Goal: Information Seeking & Learning: Compare options

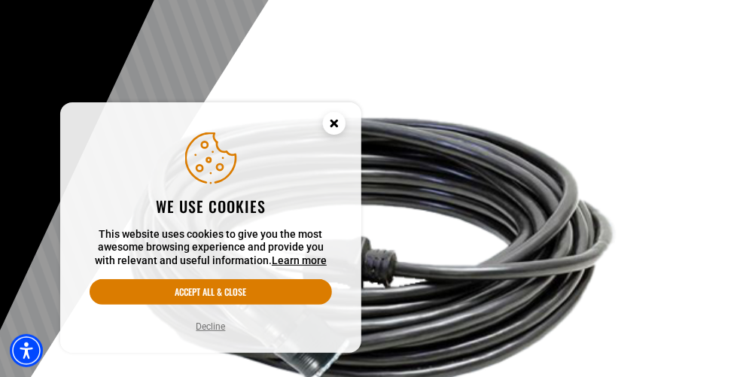
scroll to position [135, 0]
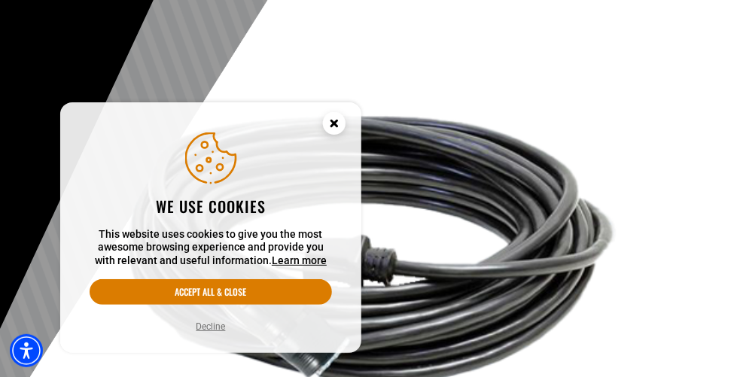
click at [333, 124] on circle "Close this option" at bounding box center [334, 123] width 23 height 23
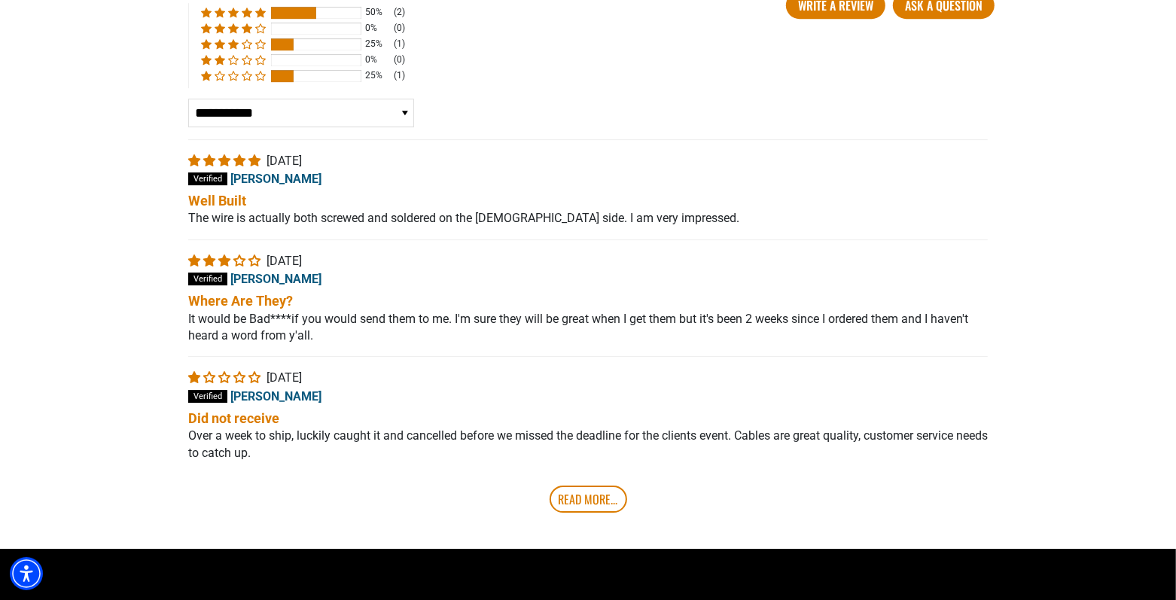
scroll to position [3551, 0]
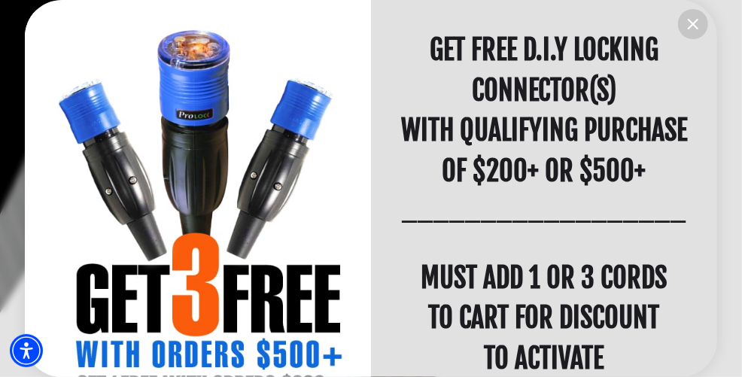
scroll to position [46, 0]
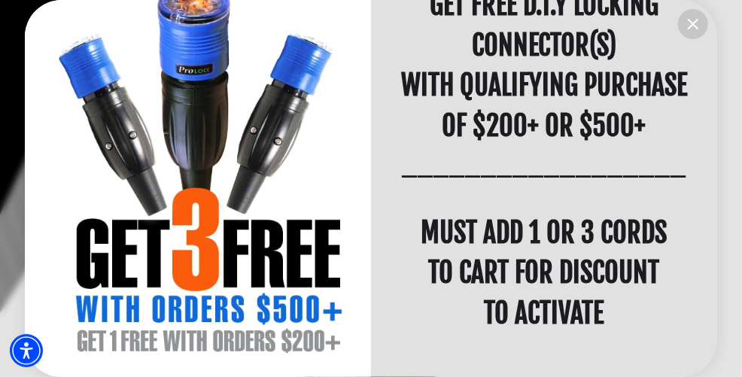
click at [695, 23] on icon "information" at bounding box center [693, 24] width 9 height 9
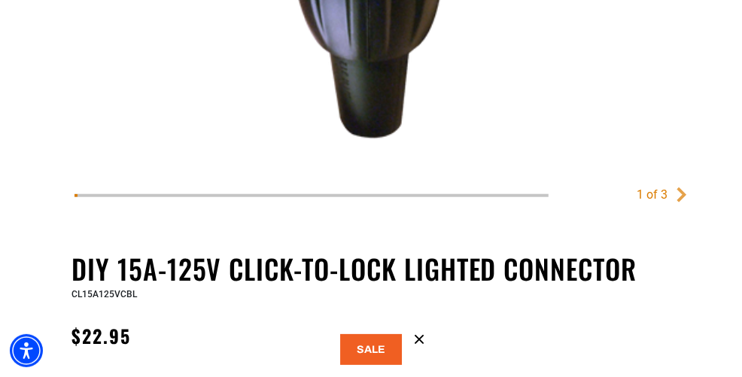
scroll to position [616, 0]
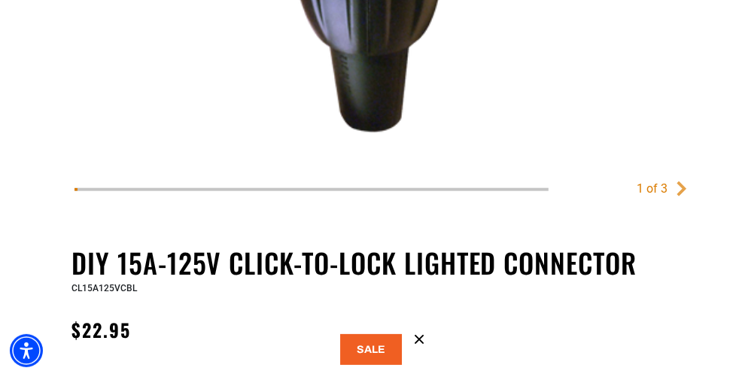
click at [419, 339] on icon at bounding box center [420, 340] width 8 height 8
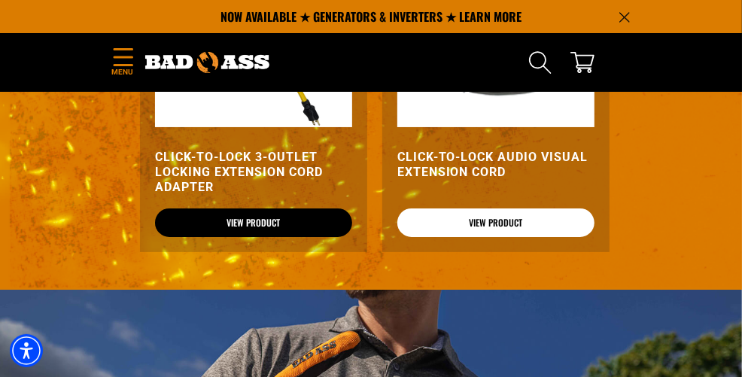
scroll to position [2607, 0]
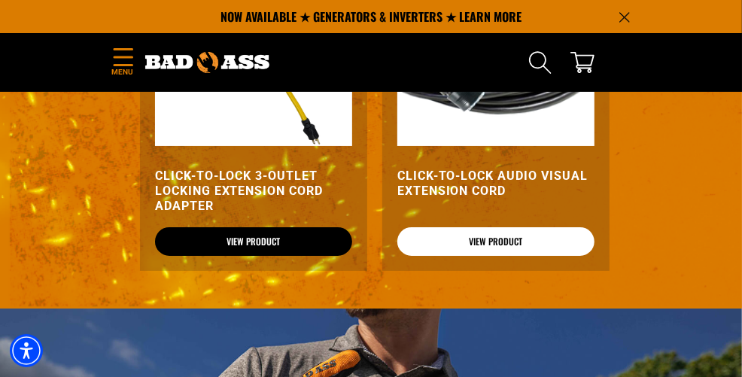
click at [300, 240] on link "View Product" at bounding box center [253, 241] width 197 height 29
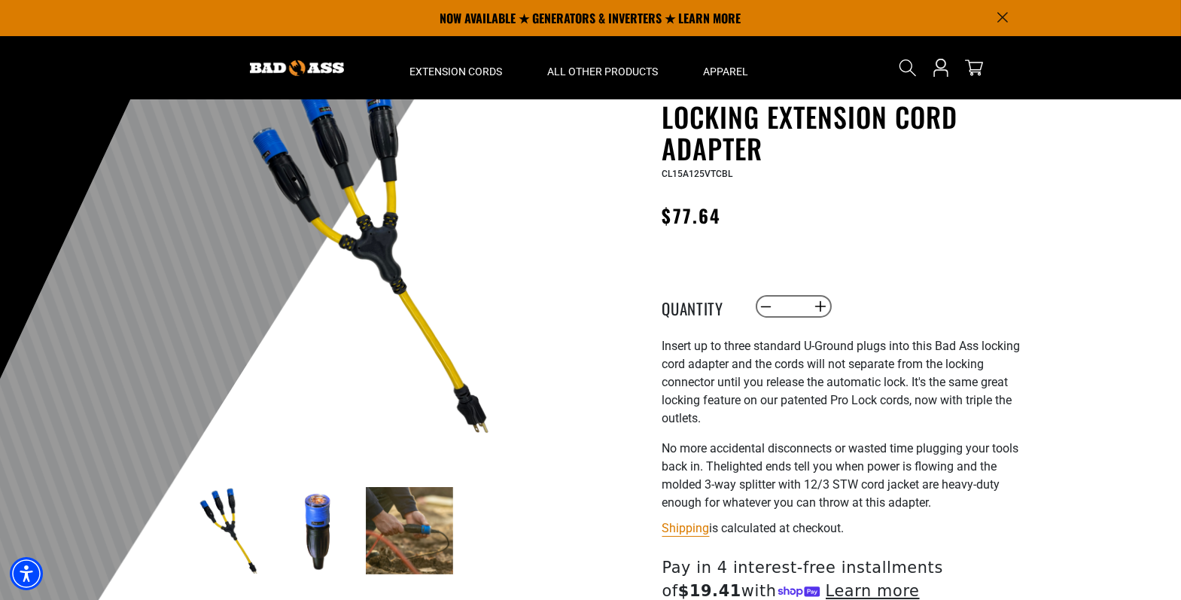
scroll to position [96, 0]
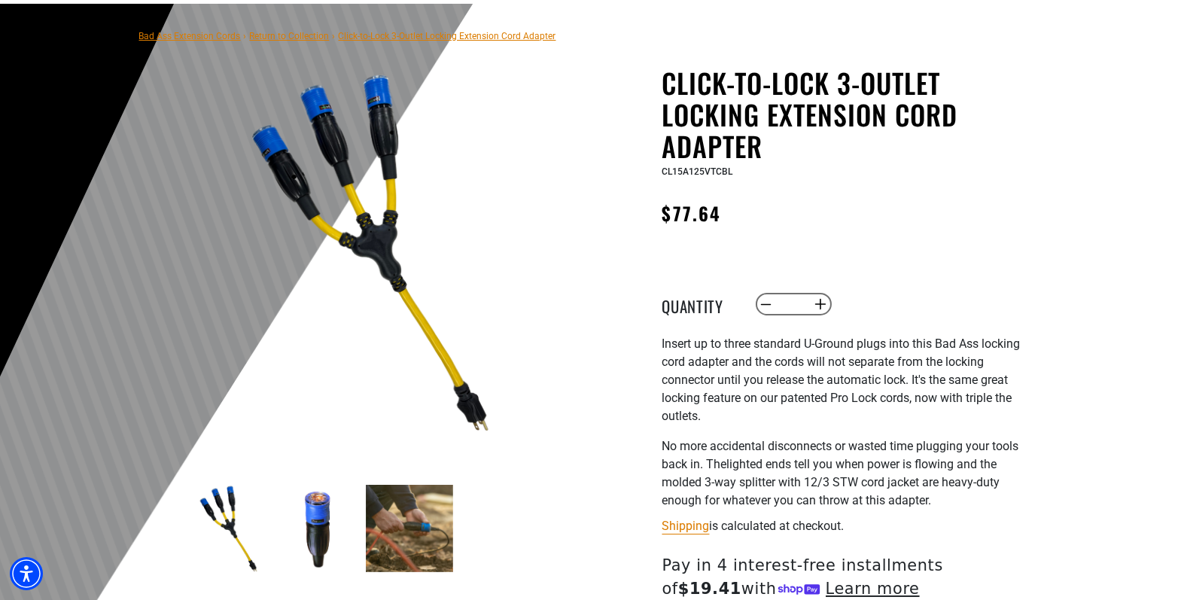
click at [412, 376] on img at bounding box center [409, 528] width 87 height 87
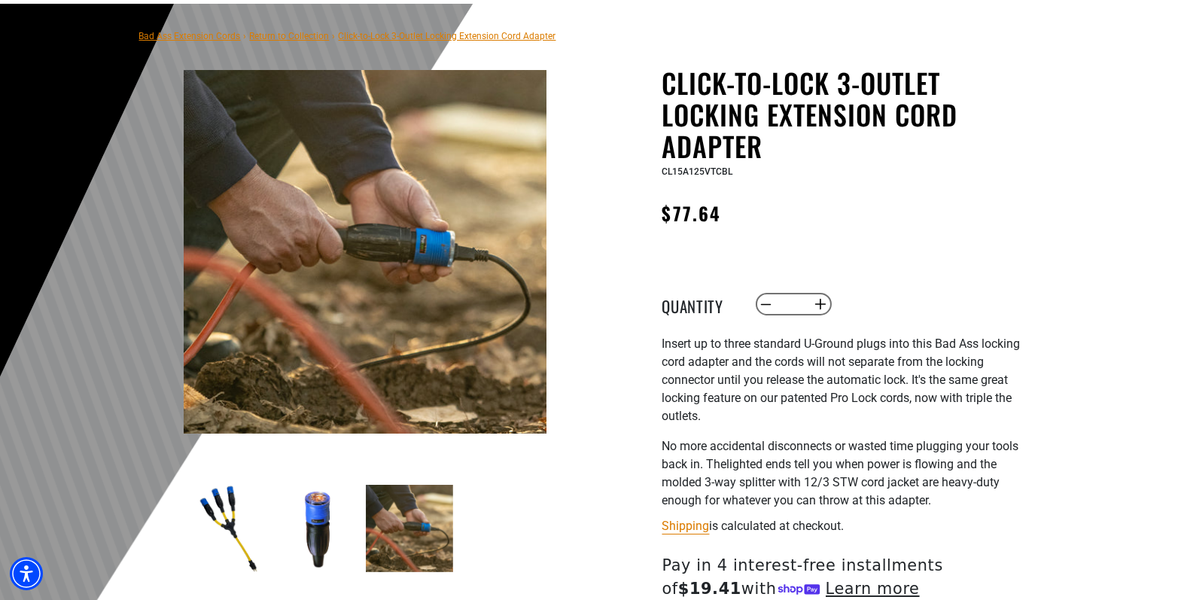
click at [358, 282] on img at bounding box center [366, 252] width 364 height 364
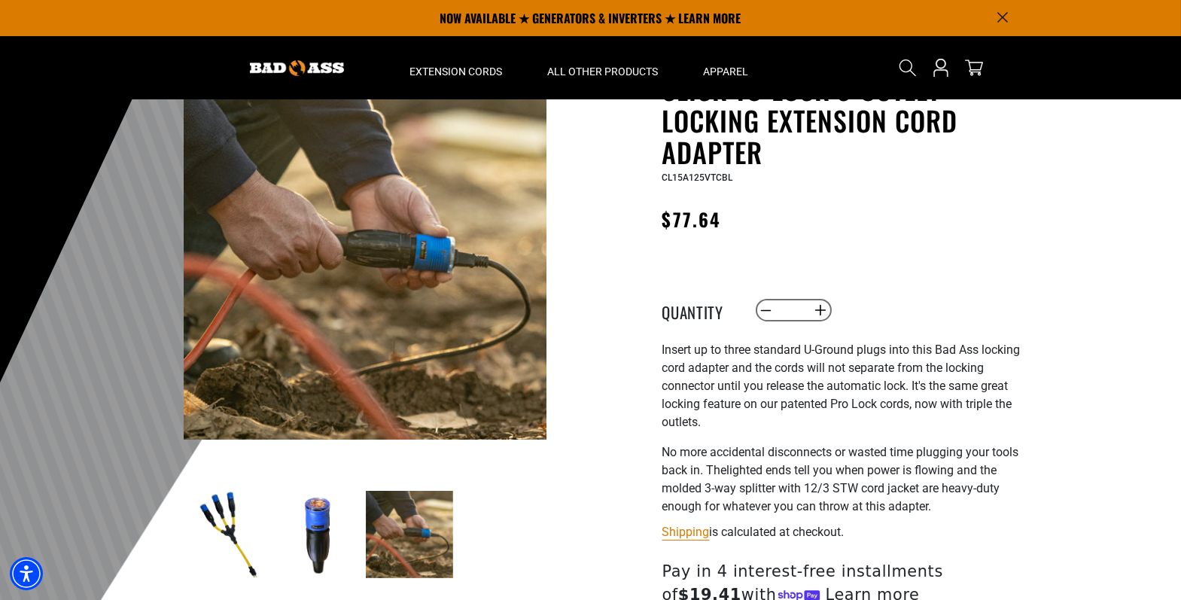
scroll to position [0, 0]
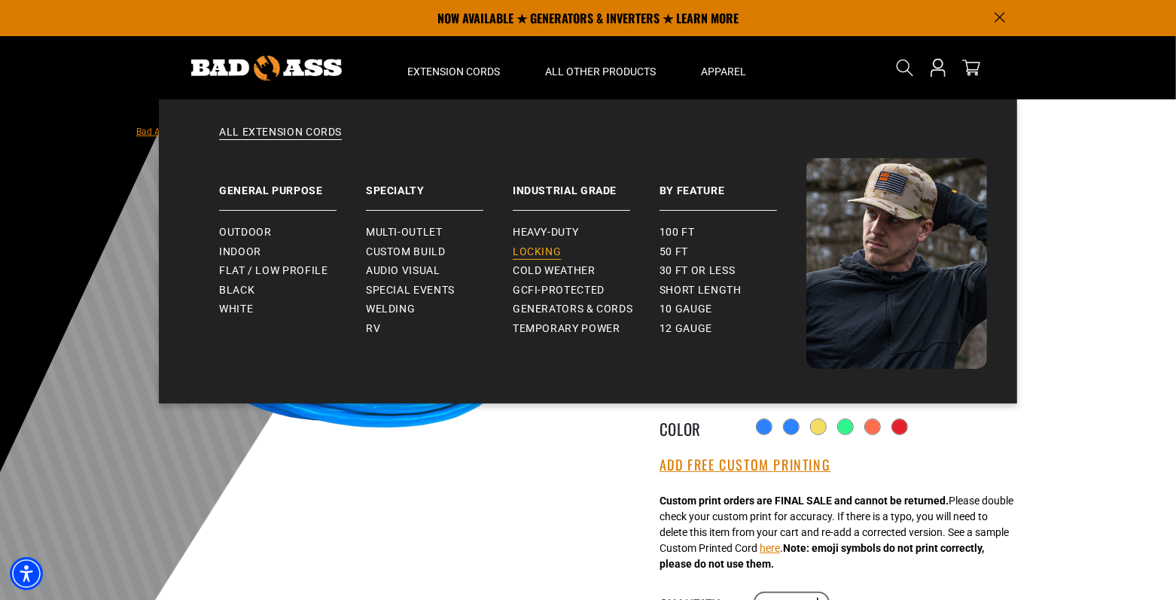
click at [531, 245] on span "Locking" at bounding box center [537, 252] width 48 height 14
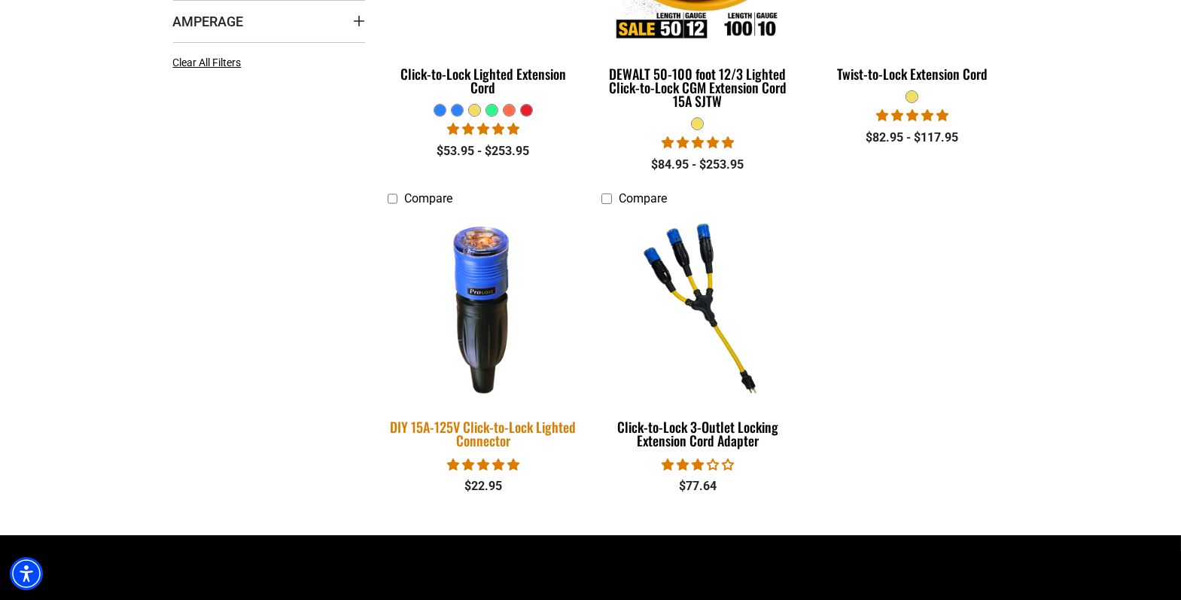
scroll to position [620, 0]
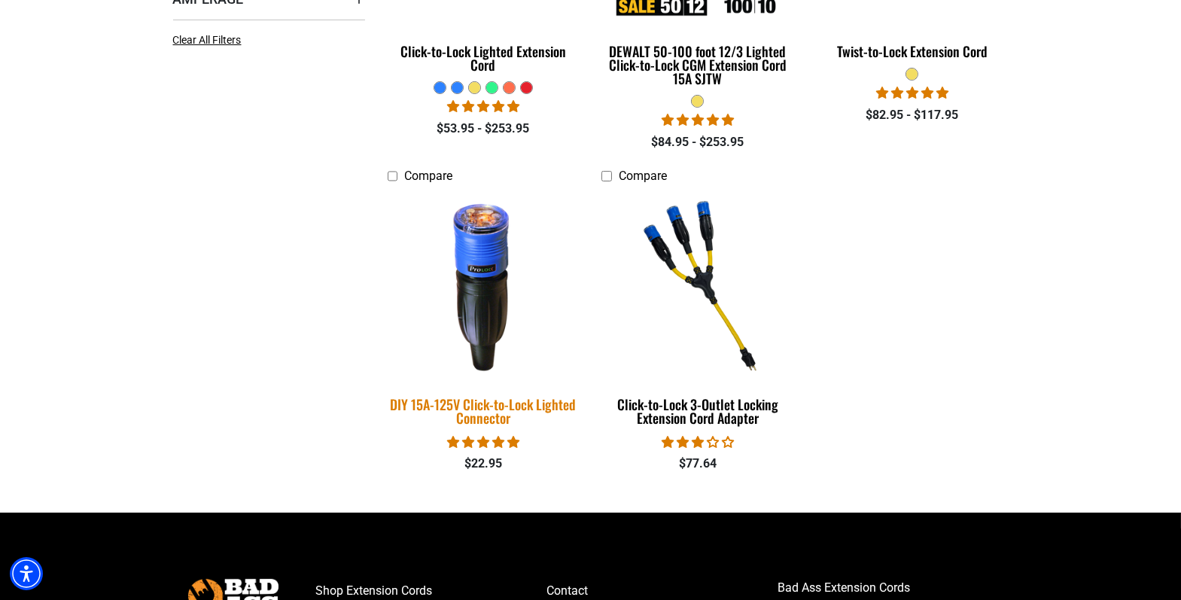
click at [485, 317] on img at bounding box center [483, 285] width 211 height 193
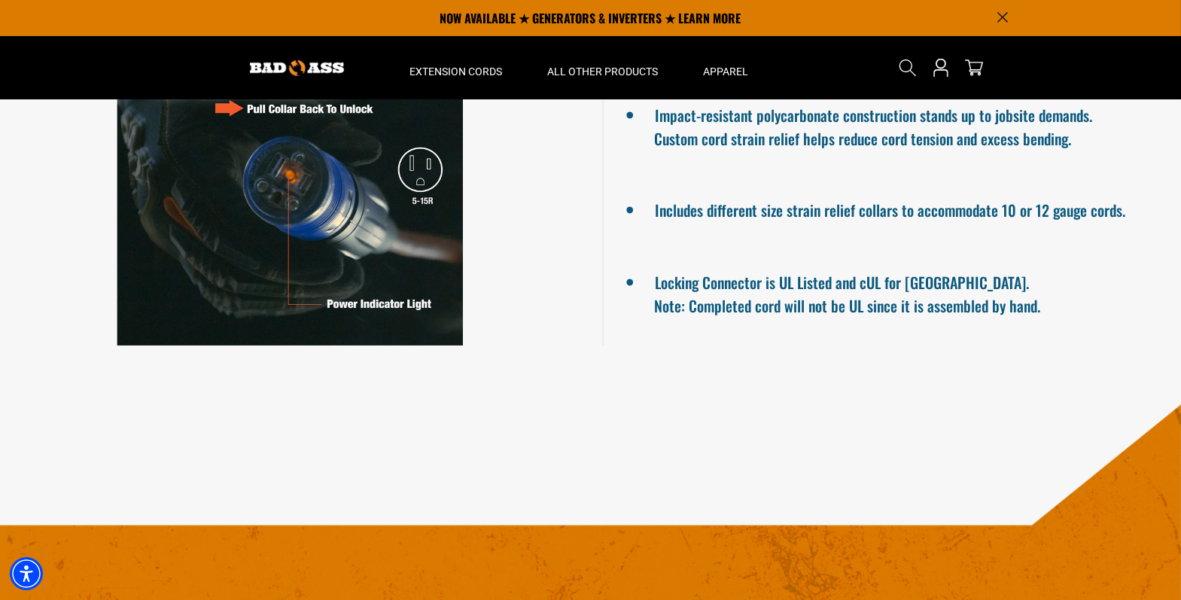
scroll to position [1322, 0]
